Goal: Information Seeking & Learning: Learn about a topic

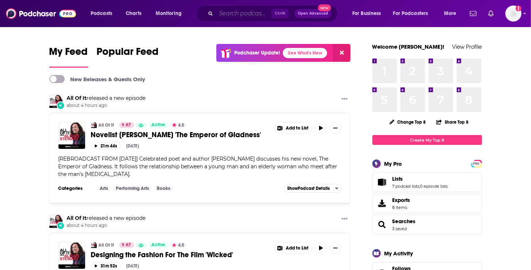
click at [235, 16] on input "Search podcasts, credits, & more..." at bounding box center [244, 14] width 56 height 12
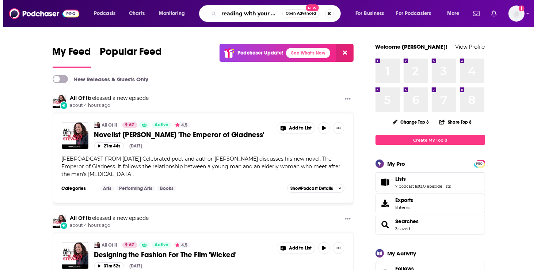
scroll to position [0, 3]
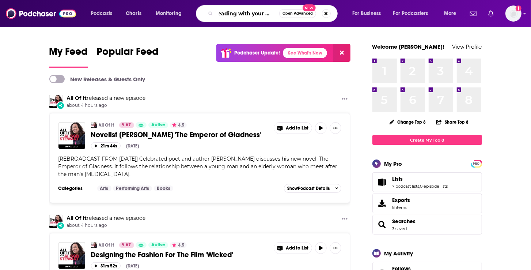
type input "reading with your kids"
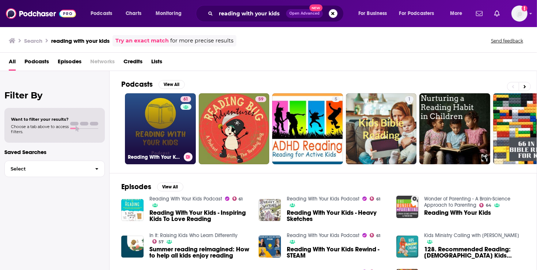
click at [153, 142] on link "61 Reading With Your Kids Podcast" at bounding box center [160, 128] width 71 height 71
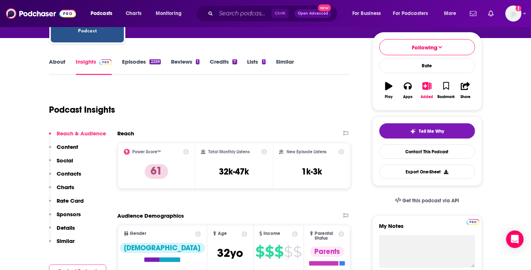
scroll to position [122, 0]
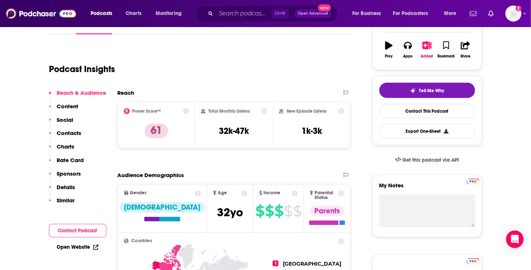
click at [100, 72] on h1 "Podcast Insights" at bounding box center [82, 69] width 66 height 11
click at [299, 72] on div "Podcast Insights" at bounding box center [196, 64] width 295 height 37
